Goal: Transaction & Acquisition: Purchase product/service

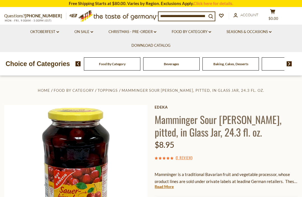
click at [80, 34] on link "On Sale dropdown_arrow" at bounding box center [83, 32] width 19 height 6
click at [78, 46] on link "All On Sale" at bounding box center [81, 46] width 20 height 5
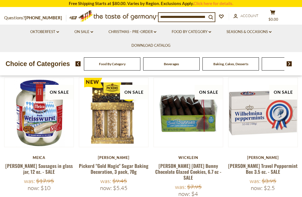
scroll to position [93, 0]
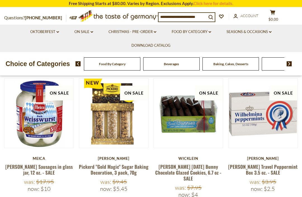
click at [38, 170] on link "Meica Weisswurst Sausages in glass jar, 12 oz. - SALE" at bounding box center [38, 169] width 67 height 13
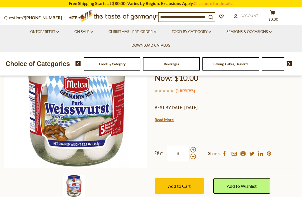
scroll to position [81, 0]
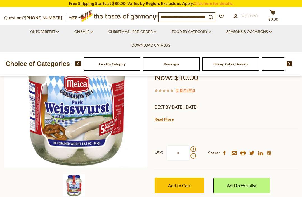
click at [171, 183] on span "Add to Cart" at bounding box center [179, 185] width 23 height 5
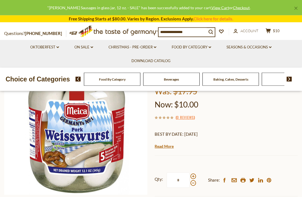
scroll to position [0, 0]
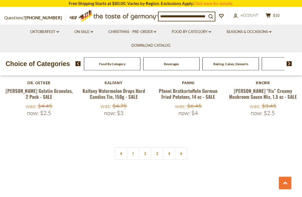
scroll to position [1278, 0]
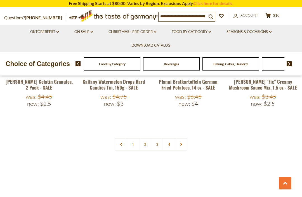
click at [145, 138] on link "2" at bounding box center [145, 144] width 13 height 13
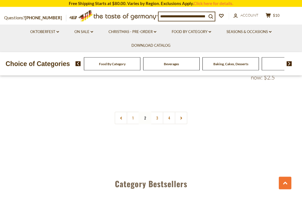
scroll to position [1310, 0]
click at [159, 112] on link "3" at bounding box center [157, 118] width 13 height 13
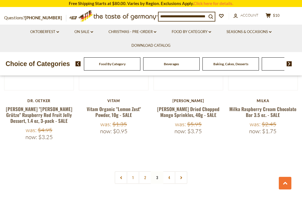
scroll to position [1271, 0]
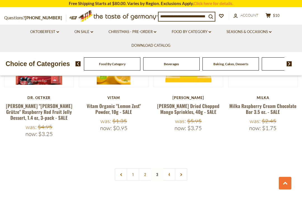
click at [167, 168] on link "4" at bounding box center [169, 174] width 13 height 13
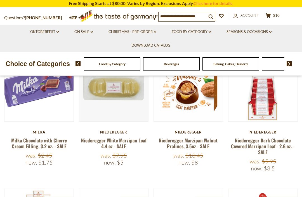
scroll to position [119, 0]
click at [106, 140] on link "Niederegger White Marzipan Loaf 4.4 oz - SALE" at bounding box center [114, 143] width 66 height 13
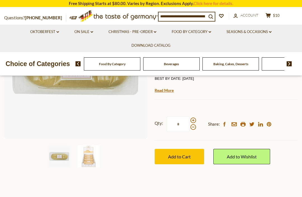
scroll to position [109, 0]
click at [169, 160] on button "Add to Cart" at bounding box center [180, 156] width 50 height 15
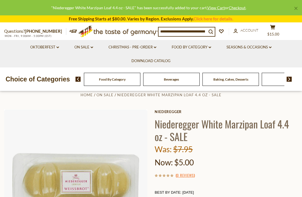
scroll to position [0, 0]
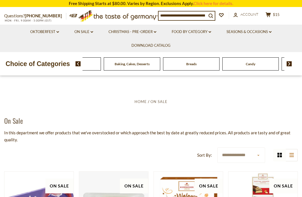
click at [42, 64] on div "Beverages" at bounding box center [13, 63] width 57 height 13
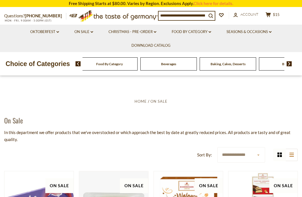
click at [108, 64] on div "Beverages" at bounding box center [109, 63] width 57 height 13
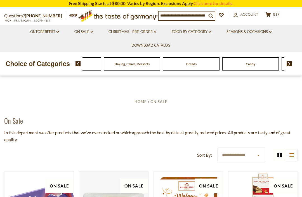
click at [192, 34] on link "Food By Category dropdown_arrow" at bounding box center [191, 32] width 39 height 6
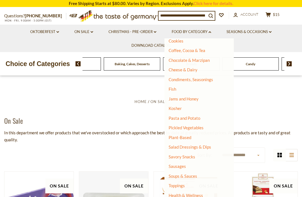
scroll to position [83, 0]
click at [180, 99] on link "Jams and Honey" at bounding box center [184, 99] width 30 height 5
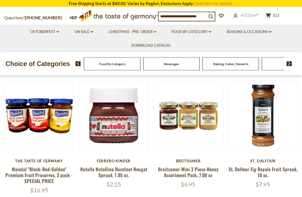
scroll to position [132, 0]
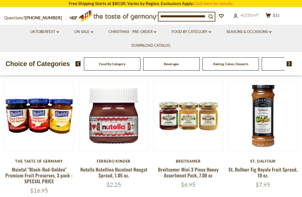
click at [36, 176] on link "Maintal "Black-Red-Golden" Premium Fruit Preserves, 3 pack - SPECIAL PRICE" at bounding box center [38, 175] width 67 height 19
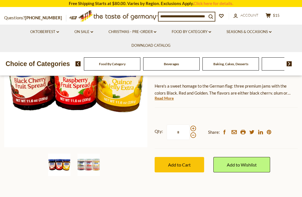
scroll to position [106, 0]
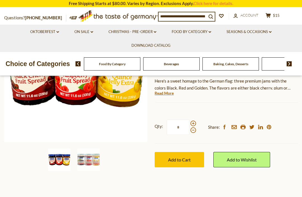
click at [176, 160] on span "Add to Cart" at bounding box center [179, 159] width 23 height 5
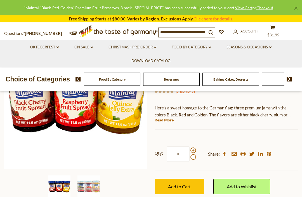
scroll to position [79, 0]
click at [88, 190] on img at bounding box center [89, 187] width 22 height 22
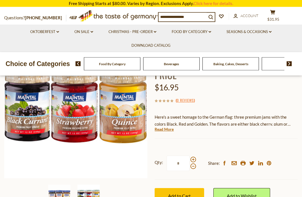
scroll to position [71, 0]
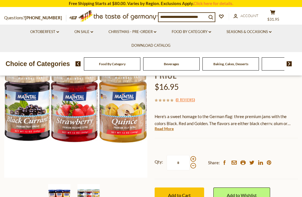
click at [58, 196] on img at bounding box center [59, 195] width 22 height 22
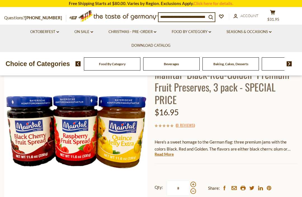
scroll to position [0, 0]
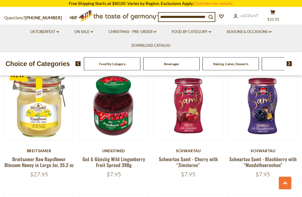
scroll to position [523, 0]
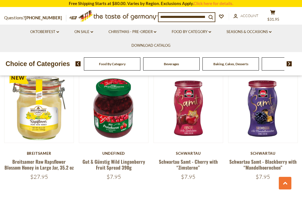
click at [31, 167] on link "Breitsamer Raw Rapsflower Blossom Honey in Large Jar, 35.2 oz" at bounding box center [38, 164] width 69 height 13
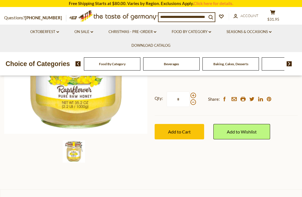
scroll to position [114, 0]
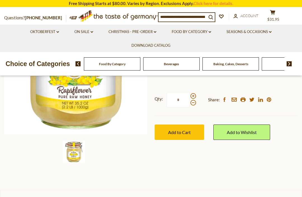
click at [174, 127] on button "Add to Cart" at bounding box center [180, 132] width 50 height 15
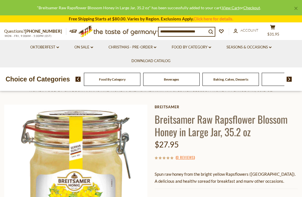
scroll to position [0, 0]
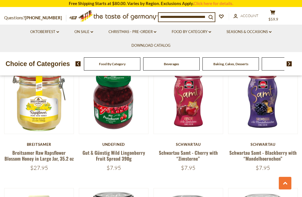
scroll to position [534, 0]
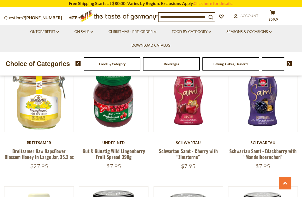
click at [101, 155] on link "Gut & Günstig Wild Lingonberry Fruit Spread 390g" at bounding box center [114, 154] width 63 height 13
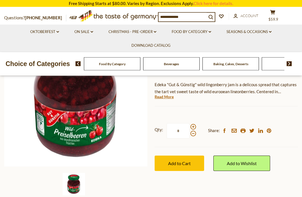
scroll to position [92, 0]
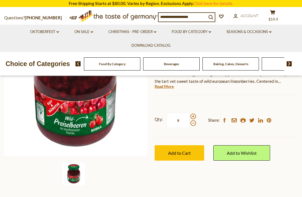
click at [180, 153] on span "Add to Cart" at bounding box center [179, 152] width 23 height 5
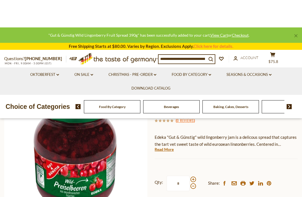
scroll to position [0, 0]
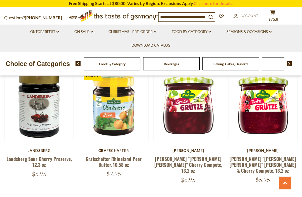
scroll to position [1021, 0]
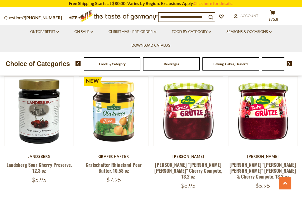
click at [247, 168] on link "[PERSON_NAME] "[PERSON_NAME] [PERSON_NAME]" [PERSON_NAME] & Cherry Compote, 13.…" at bounding box center [263, 170] width 67 height 19
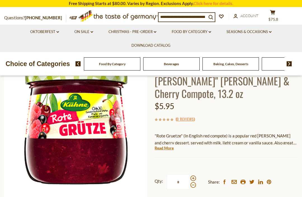
scroll to position [59, 0]
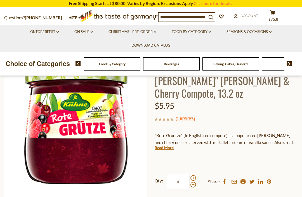
click at [163, 145] on link "Read More" at bounding box center [164, 148] width 19 height 6
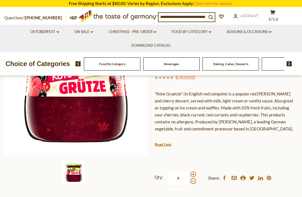
scroll to position [101, 0]
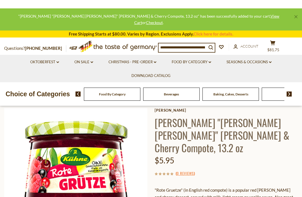
scroll to position [0, 0]
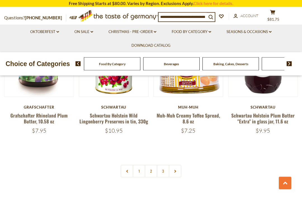
scroll to position [1200, 0]
click at [152, 165] on link "2" at bounding box center [151, 171] width 13 height 13
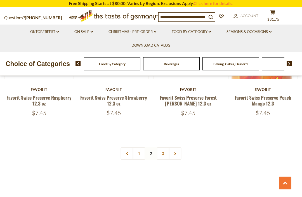
scroll to position [1206, 0]
click at [163, 150] on link "3" at bounding box center [163, 153] width 13 height 13
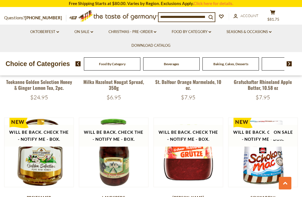
scroll to position [571, 0]
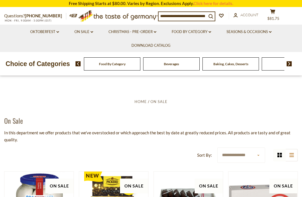
click at [204, 29] on link "Food By Category dropdown_arrow" at bounding box center [191, 32] width 39 height 6
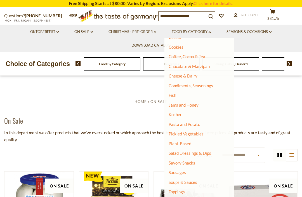
scroll to position [77, 0]
click at [194, 103] on link "Jams and Honey" at bounding box center [184, 104] width 30 height 5
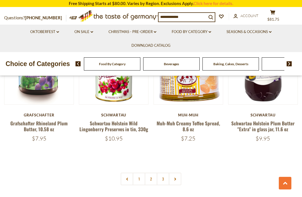
click at [150, 173] on link "2" at bounding box center [151, 179] width 13 height 13
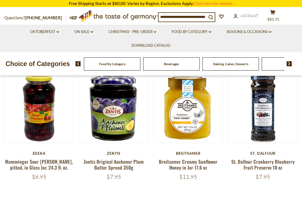
scroll to position [141, 0]
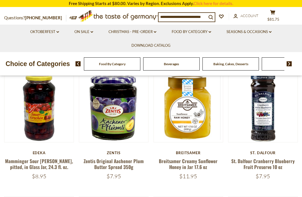
click at [278, 165] on link "St. Dalfour Cranberry Blueberry Fruit Preserve 10 oz" at bounding box center [264, 164] width 64 height 13
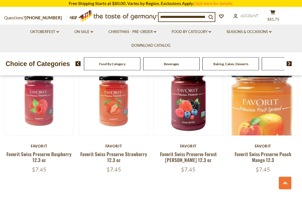
scroll to position [1142, 0]
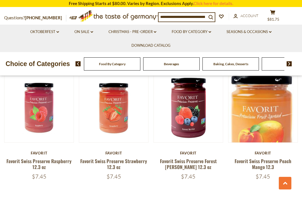
click at [188, 151] on div "Favorit" at bounding box center [189, 153] width 70 height 4
click at [183, 161] on link "Favorit Swiss Preserve Forest [PERSON_NAME] 12.3 oz" at bounding box center [188, 164] width 57 height 13
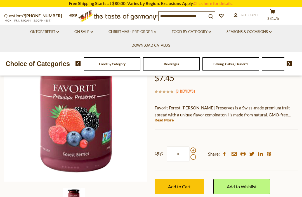
scroll to position [68, 0]
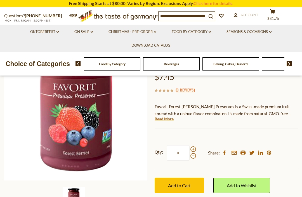
click at [169, 185] on span "Add to Cart" at bounding box center [179, 185] width 23 height 5
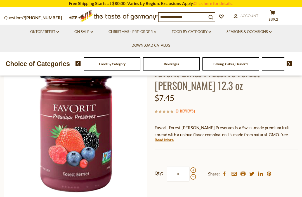
scroll to position [0, 0]
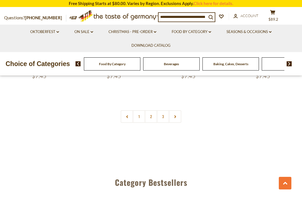
scroll to position [1228, 0]
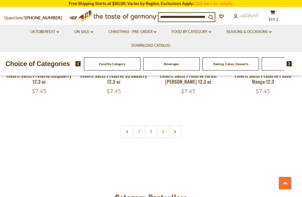
click at [137, 129] on link "1" at bounding box center [139, 131] width 13 height 13
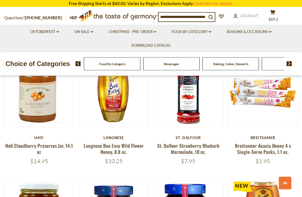
scroll to position [786, 0]
click at [25, 146] on link "Hafi Cloudberry Preserves Jar, 14.1 oz" at bounding box center [39, 148] width 68 height 13
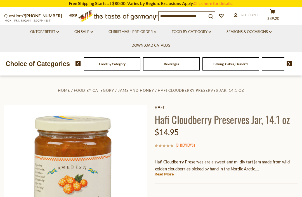
click at [163, 176] on link "Read More" at bounding box center [164, 174] width 19 height 6
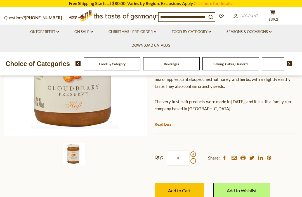
scroll to position [112, 0]
click at [185, 191] on button "Add to Cart" at bounding box center [180, 190] width 50 height 15
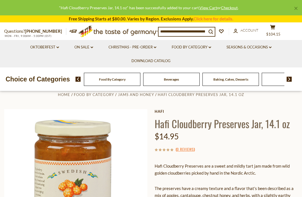
scroll to position [0, 0]
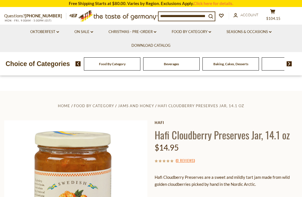
click at [280, 31] on ul "Oktoberfest dropdown_arrow All Oktoberfest Oktoberfest Foods Party Supplies On …" at bounding box center [151, 38] width 294 height 27
click at [279, 18] on span "$104.15" at bounding box center [274, 18] width 14 height 4
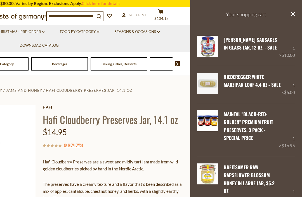
click at [73, 33] on link "Food By Category dropdown_arrow" at bounding box center [79, 32] width 39 height 6
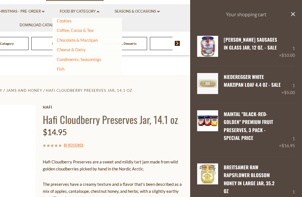
scroll to position [25, 0]
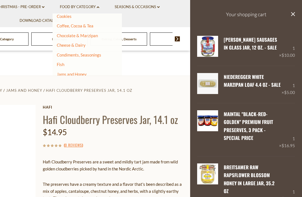
click at [67, 46] on link "Cheese & Dairy" at bounding box center [71, 45] width 29 height 5
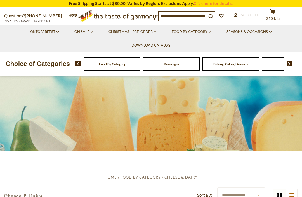
click at [205, 33] on link "Food By Category dropdown_arrow" at bounding box center [191, 32] width 39 height 6
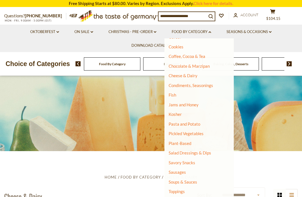
scroll to position [77, 0]
click at [176, 92] on link "Fish" at bounding box center [173, 94] width 8 height 5
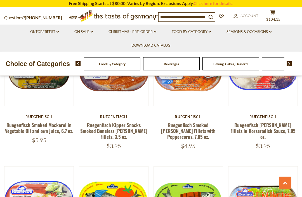
scroll to position [560, 0]
click at [201, 32] on link "Food By Category dropdown_arrow" at bounding box center [191, 32] width 39 height 6
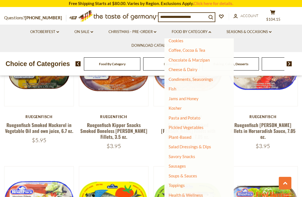
scroll to position [83, 0]
click at [200, 127] on link "Pickled Vegetables" at bounding box center [186, 127] width 35 height 5
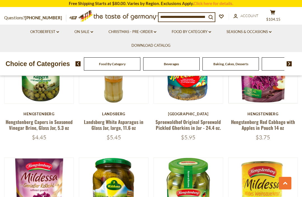
scroll to position [959, 0]
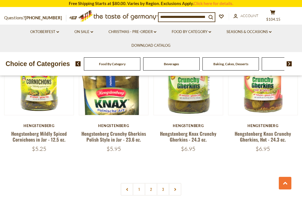
click at [152, 183] on link "2" at bounding box center [151, 189] width 13 height 13
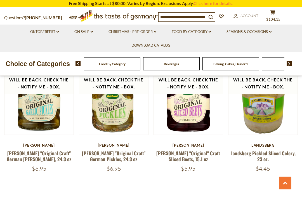
scroll to position [1150, 0]
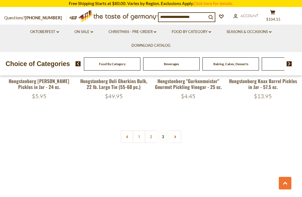
scroll to position [579, 0]
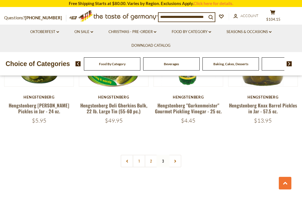
click at [140, 155] on link "1" at bounding box center [139, 161] width 13 height 13
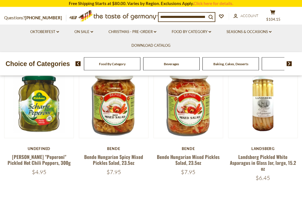
scroll to position [148, 0]
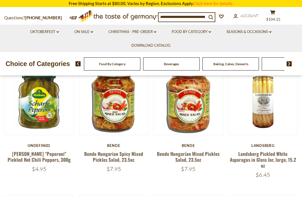
click at [172, 153] on link "Bende Hungarian Mixed Pickles Salad, 23.5oz" at bounding box center [188, 156] width 63 height 13
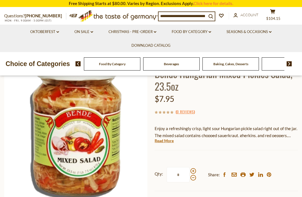
scroll to position [46, 0]
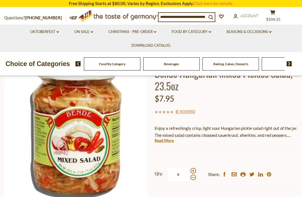
click at [162, 141] on link "Read More" at bounding box center [164, 141] width 19 height 6
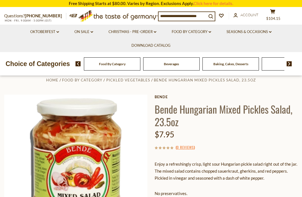
scroll to position [0, 0]
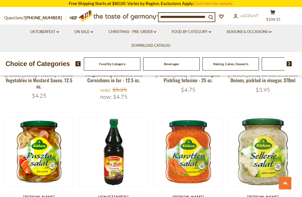
scroll to position [747, 0]
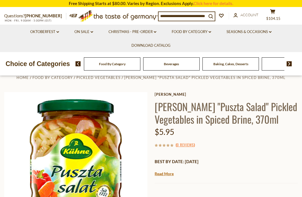
scroll to position [12, 0]
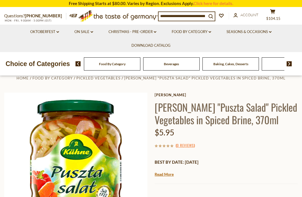
click at [160, 176] on link "Read More" at bounding box center [164, 175] width 19 height 6
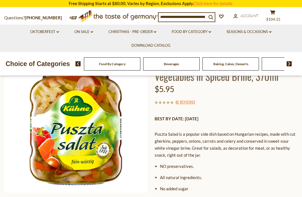
scroll to position [0, 0]
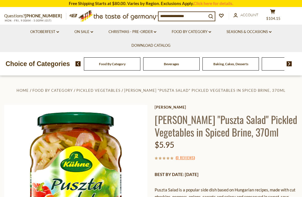
click at [281, 16] on span "$104.15" at bounding box center [274, 18] width 14 height 4
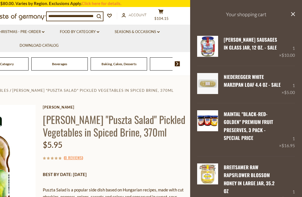
click at [259, 128] on link "Maintal "Black-Red-Golden" Premium Fruit Preserves, 3 pack - SPECIAL PRICE" at bounding box center [249, 126] width 50 height 31
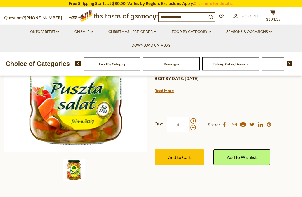
scroll to position [99, 0]
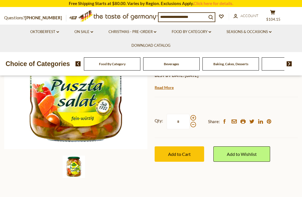
click at [180, 157] on button "Add to Cart" at bounding box center [180, 153] width 50 height 15
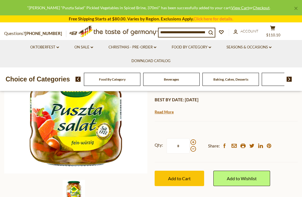
scroll to position [0, 0]
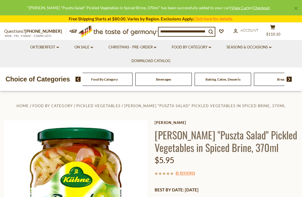
click at [276, 28] on icon "cart" at bounding box center [273, 27] width 5 height 5
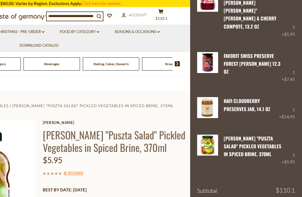
scroll to position [271, 0]
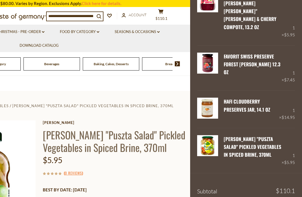
click at [235, 98] on link "Hafi Cloudberry Preserves Jar, 14.1 oz" at bounding box center [247, 105] width 46 height 15
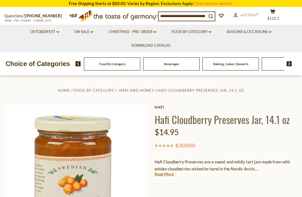
click at [280, 14] on button "cart $110.1" at bounding box center [273, 16] width 17 height 14
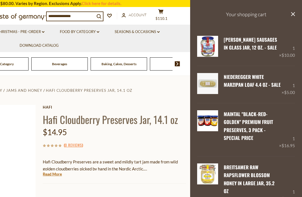
click at [241, 132] on link "Maintal "Black-Red-Golden" Premium Fruit Preserves, 3 pack - SPECIAL PRICE" at bounding box center [249, 126] width 50 height 31
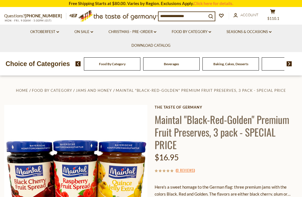
click at [280, 17] on span "$110.1" at bounding box center [274, 18] width 12 height 4
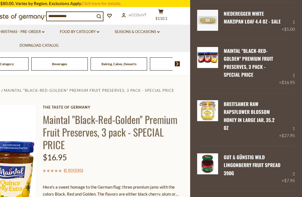
scroll to position [64, 0]
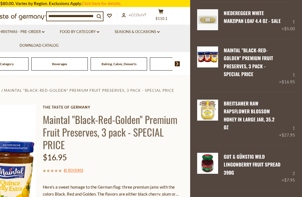
click at [245, 85] on link "Remove" at bounding box center [246, 82] width 17 height 5
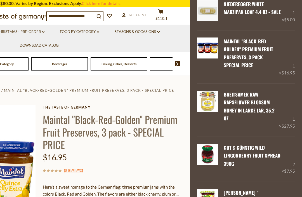
scroll to position [72, 0]
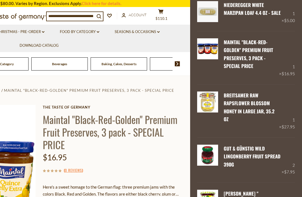
click at [246, 77] on link "Remove" at bounding box center [246, 74] width 17 height 5
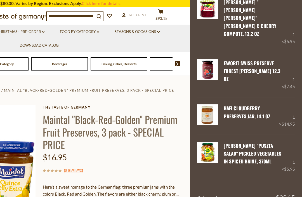
scroll to position [211, 0]
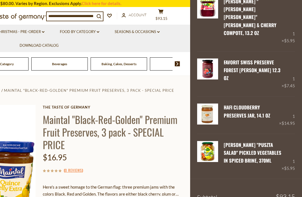
click at [247, 121] on link "Remove" at bounding box center [246, 123] width 17 height 5
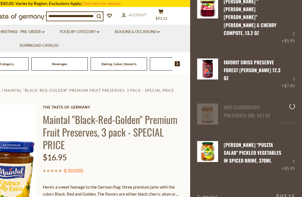
scroll to position [186, 0]
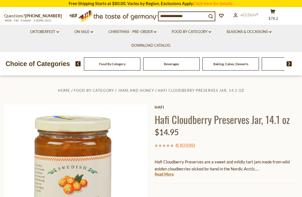
click at [182, 33] on link "Food By Category dropdown_arrow" at bounding box center [191, 32] width 39 height 6
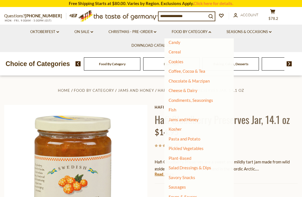
scroll to position [61, 0]
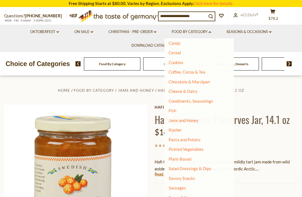
click at [188, 119] on link "Jams and Honey" at bounding box center [184, 120] width 30 height 5
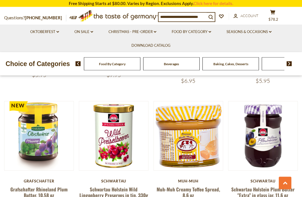
scroll to position [1126, 0]
click at [107, 186] on link "Schwartau Holstein Wild Lingonberry Preserves in tin, 330g" at bounding box center [114, 192] width 69 height 13
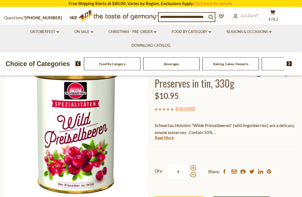
scroll to position [50, 0]
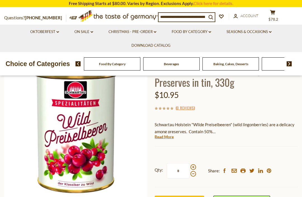
click at [164, 135] on link "Read More" at bounding box center [164, 137] width 19 height 6
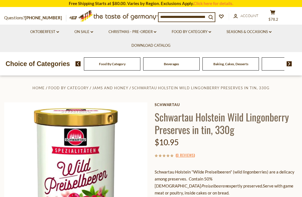
scroll to position [0, 0]
